Goal: Task Accomplishment & Management: Use online tool/utility

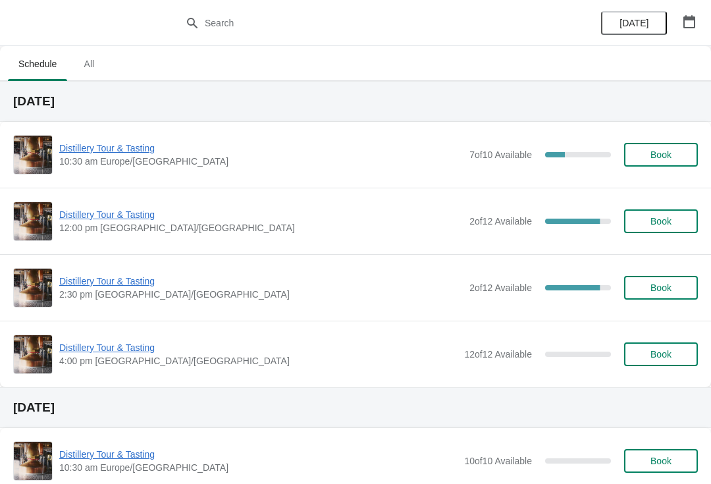
click at [691, 25] on icon "button" at bounding box center [689, 21] width 13 height 13
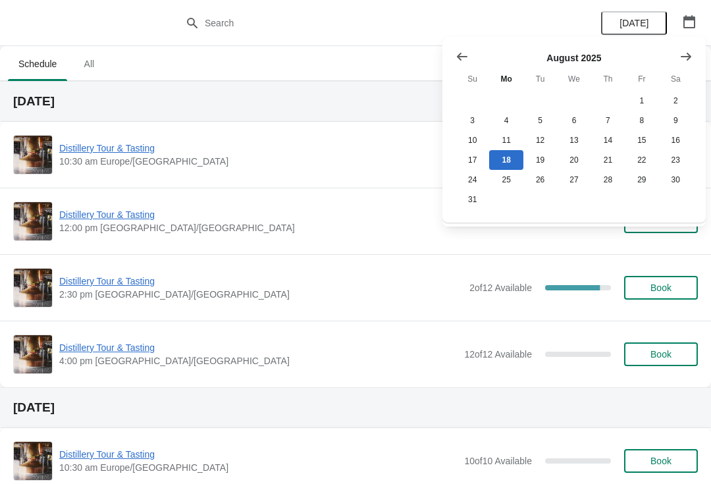
click at [682, 63] on icon "Show next month, September 2025" at bounding box center [686, 56] width 13 height 13
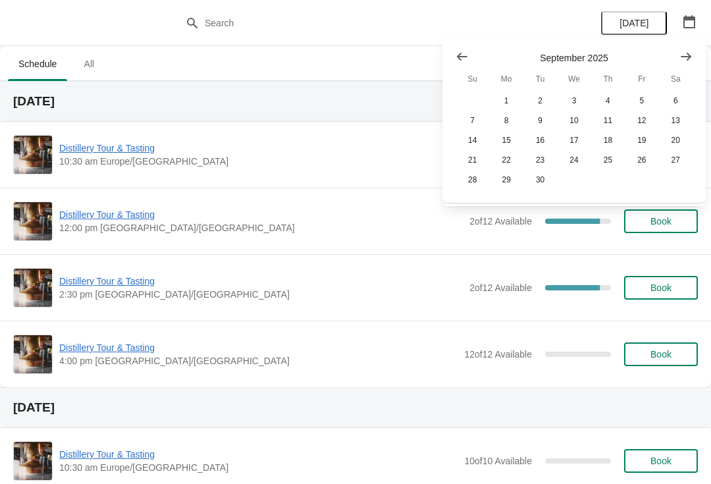
click at [693, 63] on button "Show next month, October 2025" at bounding box center [687, 57] width 24 height 24
click at [478, 188] on button "26" at bounding box center [473, 180] width 34 height 20
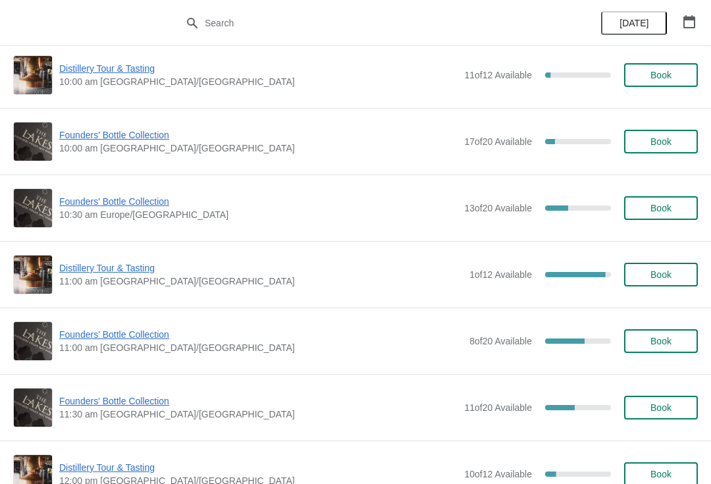
scroll to position [82, 0]
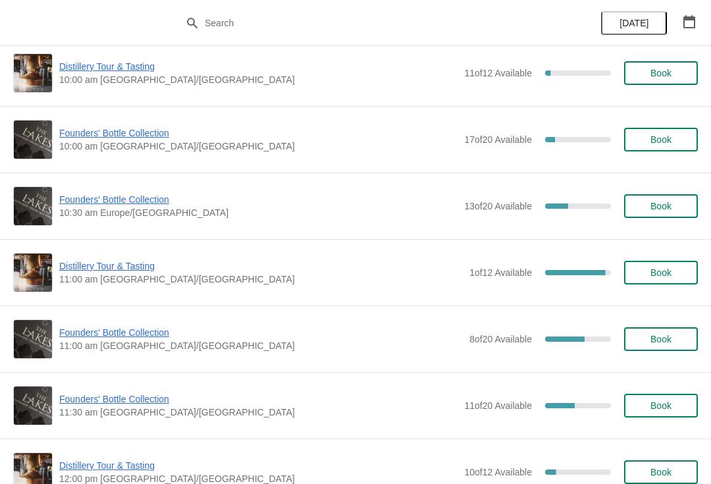
click at [134, 399] on span "Founders' Bottle Collection" at bounding box center [258, 399] width 399 height 13
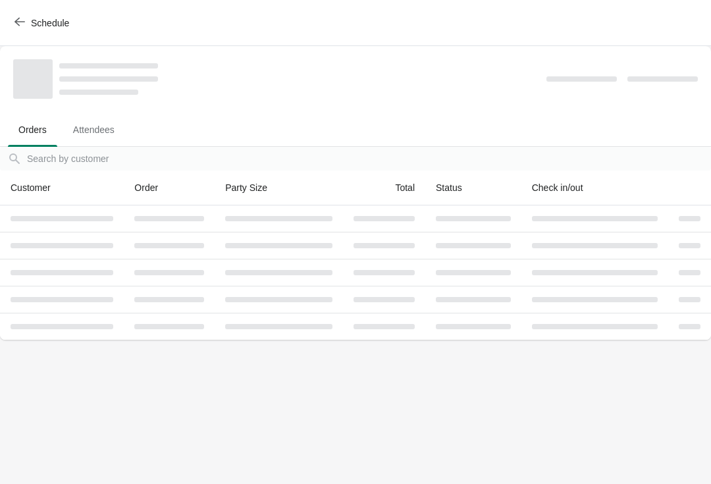
scroll to position [0, 0]
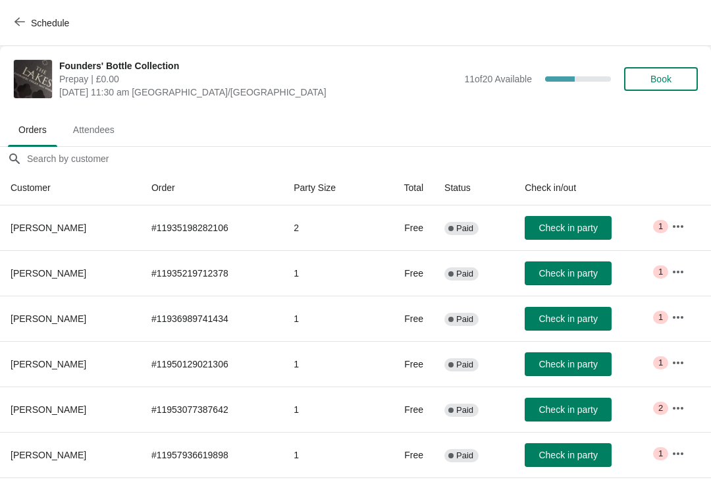
click at [681, 229] on icon "button" at bounding box center [678, 226] width 13 height 13
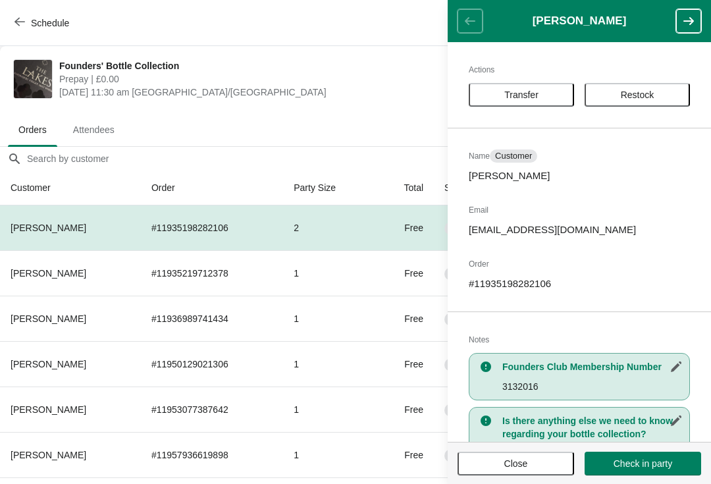
click at [521, 93] on span "Transfer" at bounding box center [522, 95] width 34 height 11
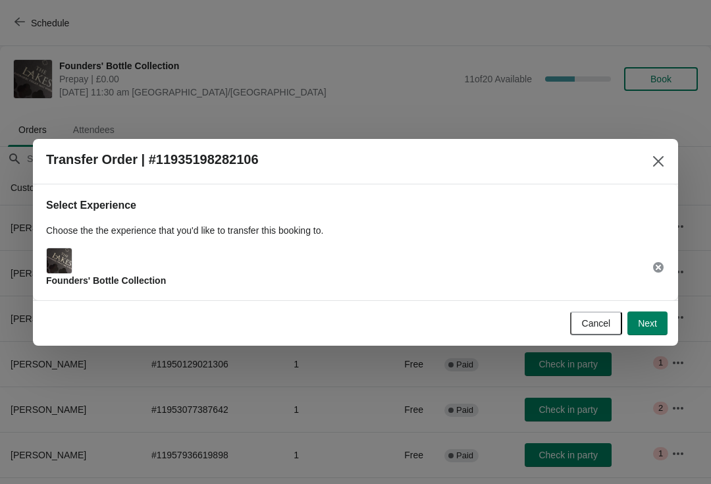
click at [663, 329] on button "Next" at bounding box center [648, 324] width 40 height 24
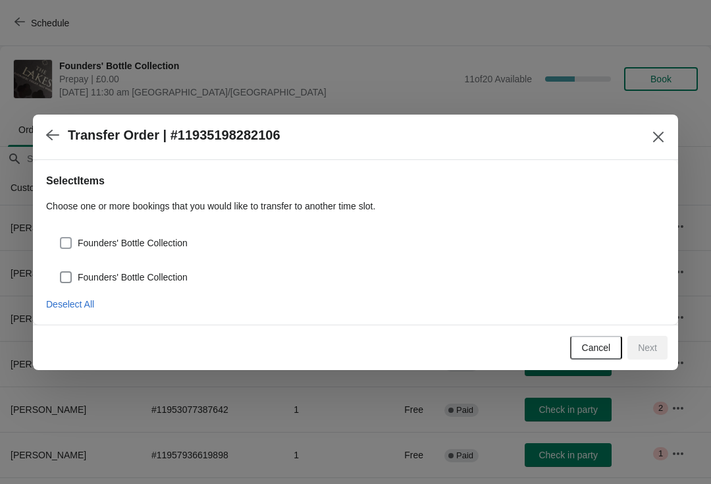
click at [70, 238] on span at bounding box center [66, 243] width 12 height 12
click at [61, 238] on input "Founders' Bottle Collection" at bounding box center [60, 237] width 1 height 1
checkbox input "true"
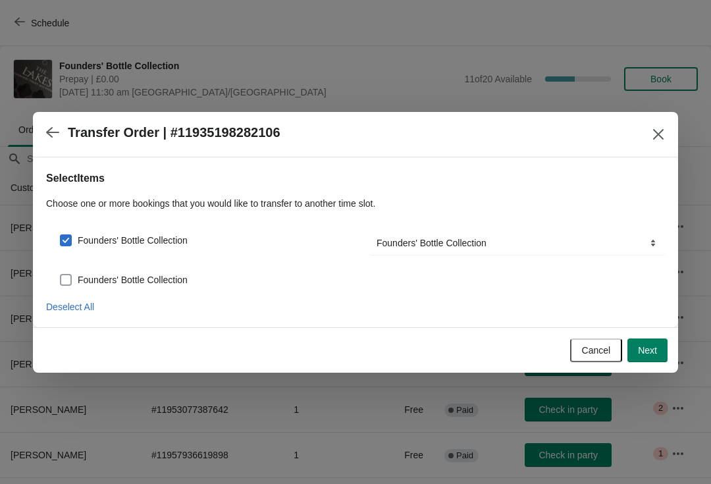
click at [69, 275] on span at bounding box center [66, 280] width 12 height 12
click at [61, 275] on input "Founders' Bottle Collection" at bounding box center [60, 274] width 1 height 1
checkbox input "true"
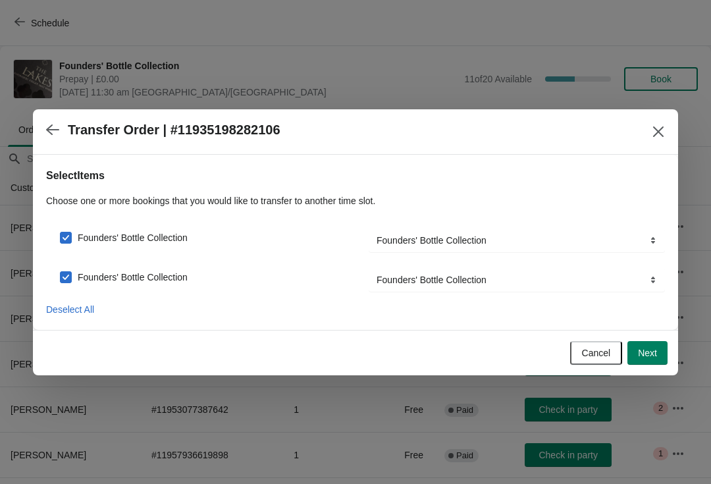
click at [661, 362] on button "Next" at bounding box center [648, 353] width 40 height 24
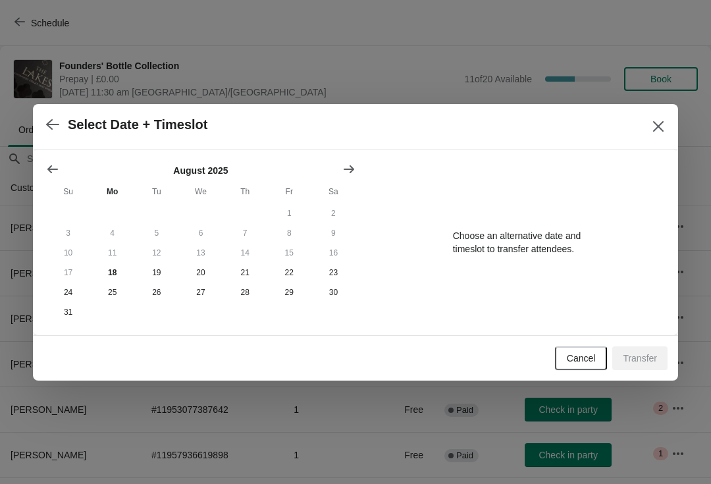
click at [359, 159] on button "Show next month, September 2025" at bounding box center [349, 169] width 24 height 24
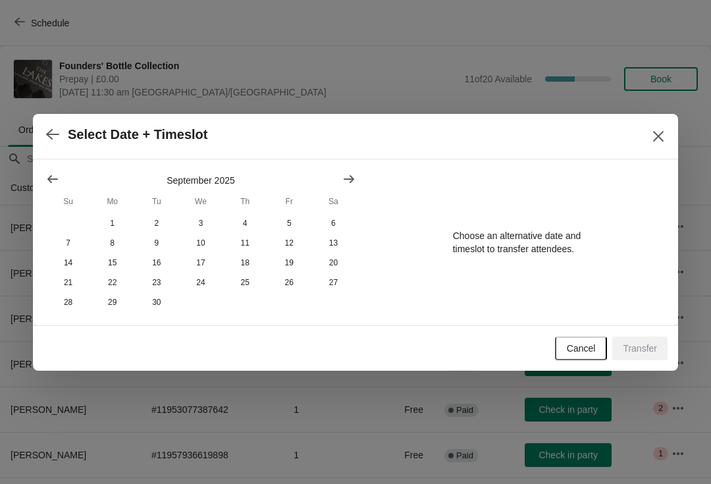
click at [363, 169] on div "[DATE] Su Mo Tu We Th Fr Sa 1 2 3 4 5 6 7 8 9 10 11 12 13 14 15 16 17 18 19 20 …" at bounding box center [356, 242] width 646 height 166
click at [353, 186] on button "Show next month, October 2025" at bounding box center [349, 179] width 24 height 24
click at [344, 283] on button "25" at bounding box center [334, 283] width 44 height 20
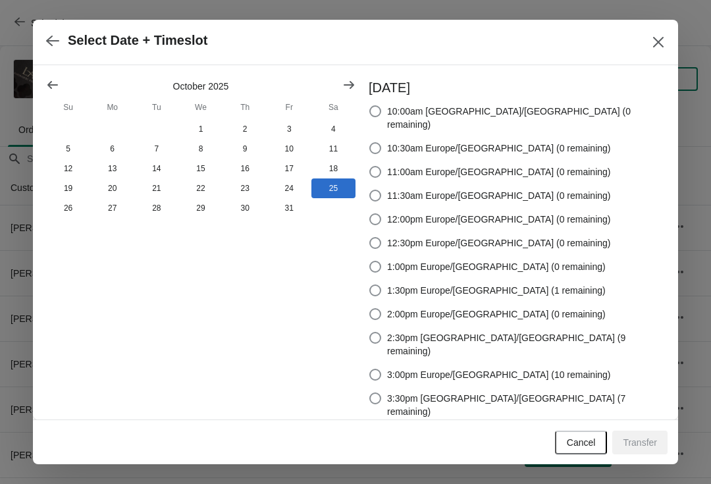
click at [381, 291] on span at bounding box center [376, 291] width 12 height 12
click at [370, 285] on input "1:30pm Europe/[GEOGRAPHIC_DATA] (1 remaining)" at bounding box center [370, 285] width 1 height 1
radio input "true"
click at [657, 437] on span "Transfer" at bounding box center [640, 442] width 34 height 11
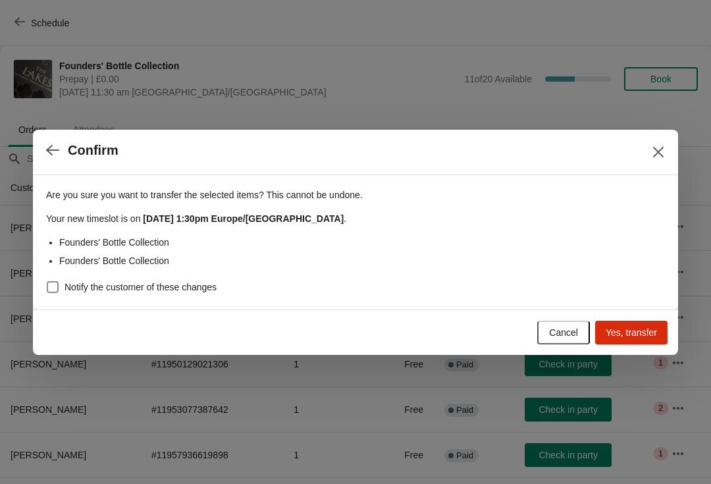
click at [646, 339] on button "Yes, transfer" at bounding box center [632, 333] width 72 height 24
